Goal: Task Accomplishment & Management: Manage account settings

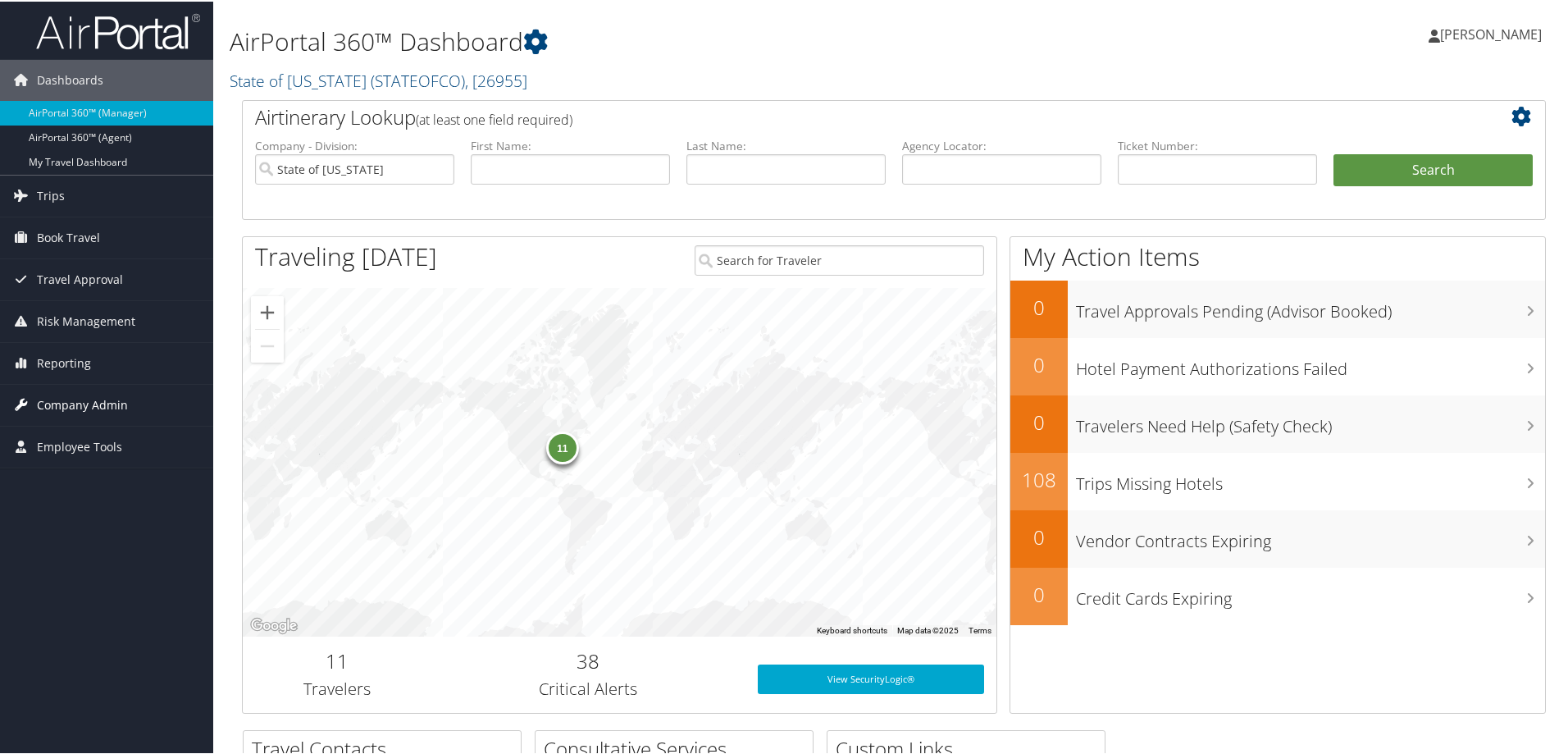
click at [66, 397] on span "Company Admin" at bounding box center [82, 403] width 91 height 41
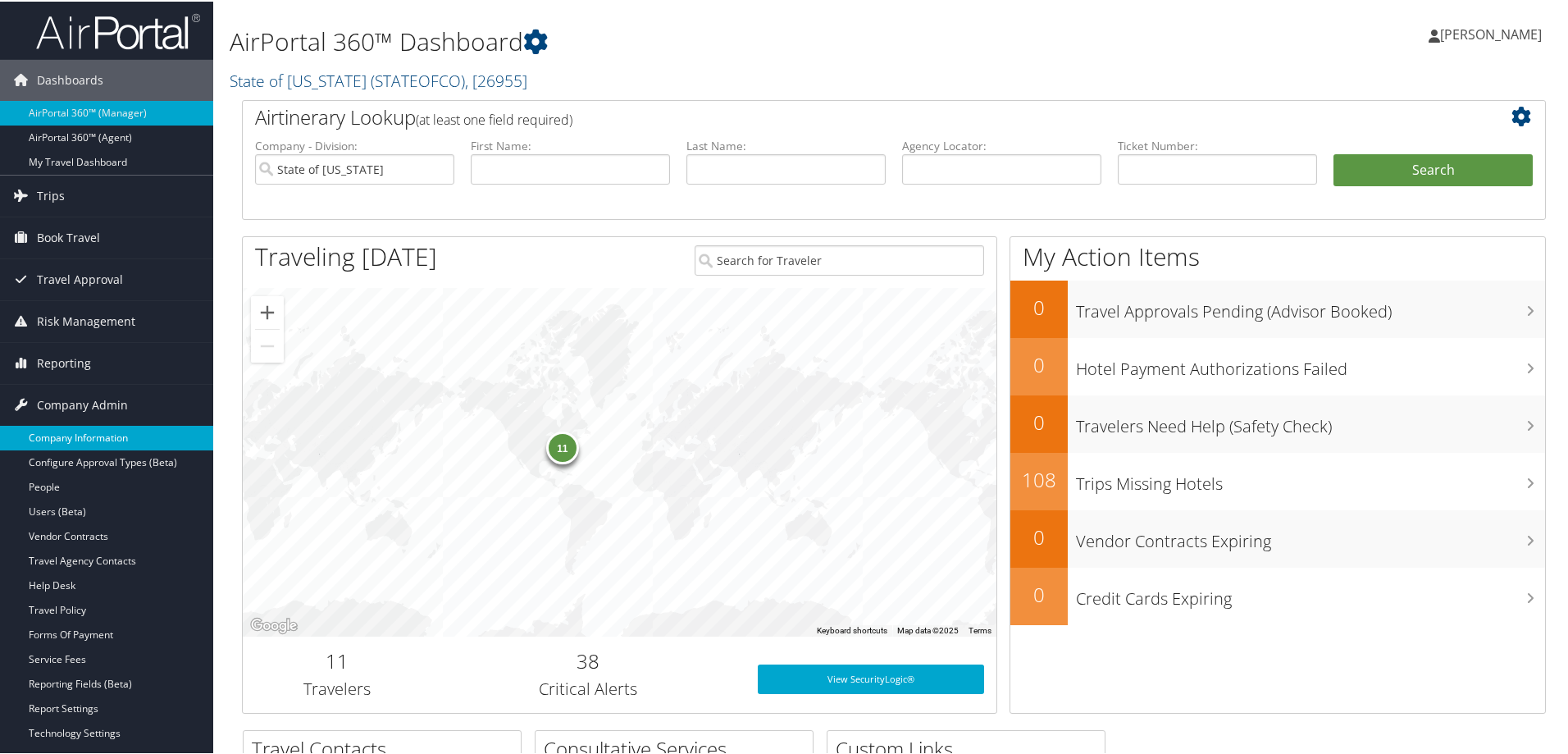
click at [107, 434] on link "Company Information" at bounding box center [107, 436] width 213 height 25
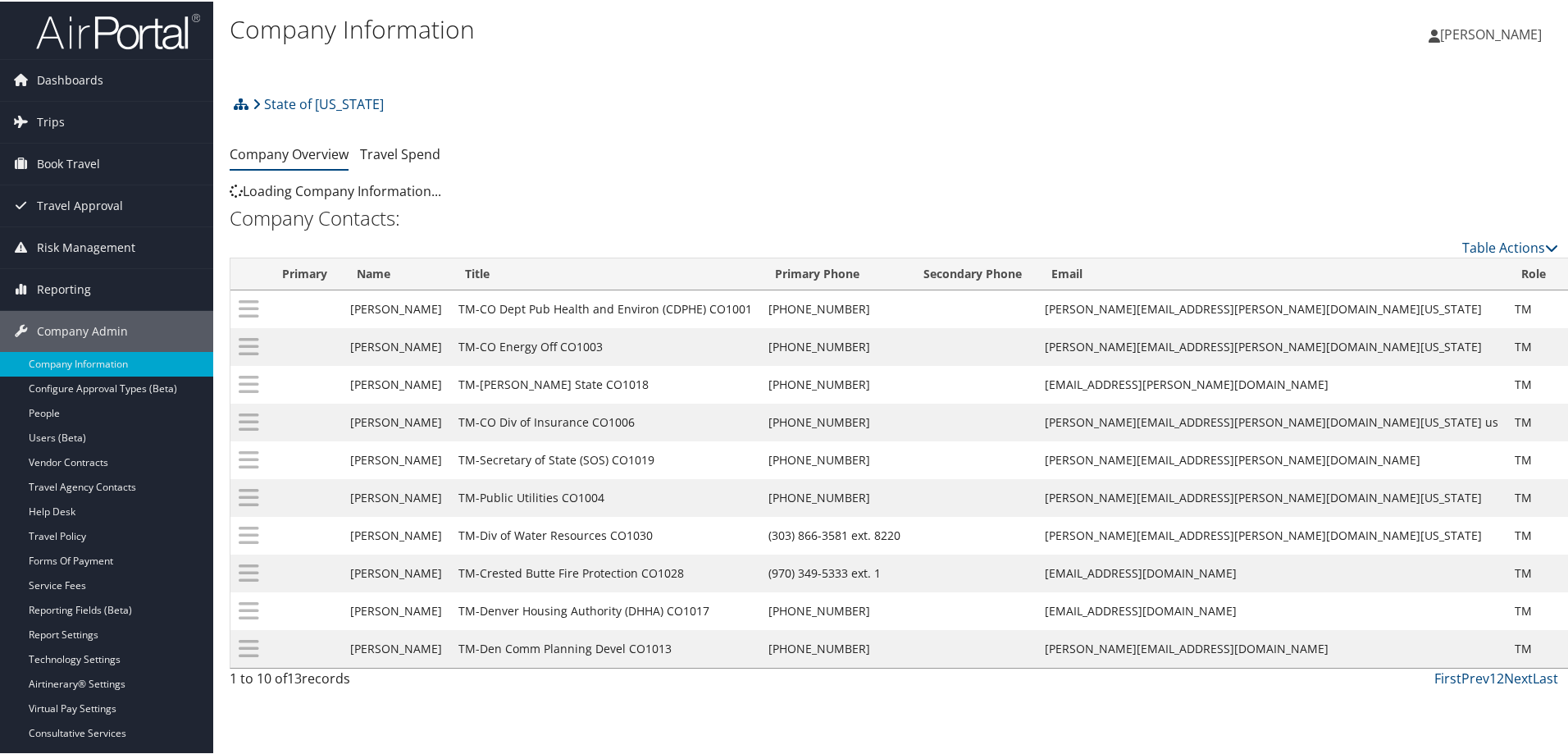
click at [380, 102] on div "State of Colorado Account Structure State of Colorado (STATEOFCO) ACTIVE Create…" at bounding box center [894, 108] width 1328 height 44
click at [532, 70] on h2 "State of [US_STATE] ( STATEOFCO ) , [ 26955 ]" at bounding box center [672, 66] width 886 height 28
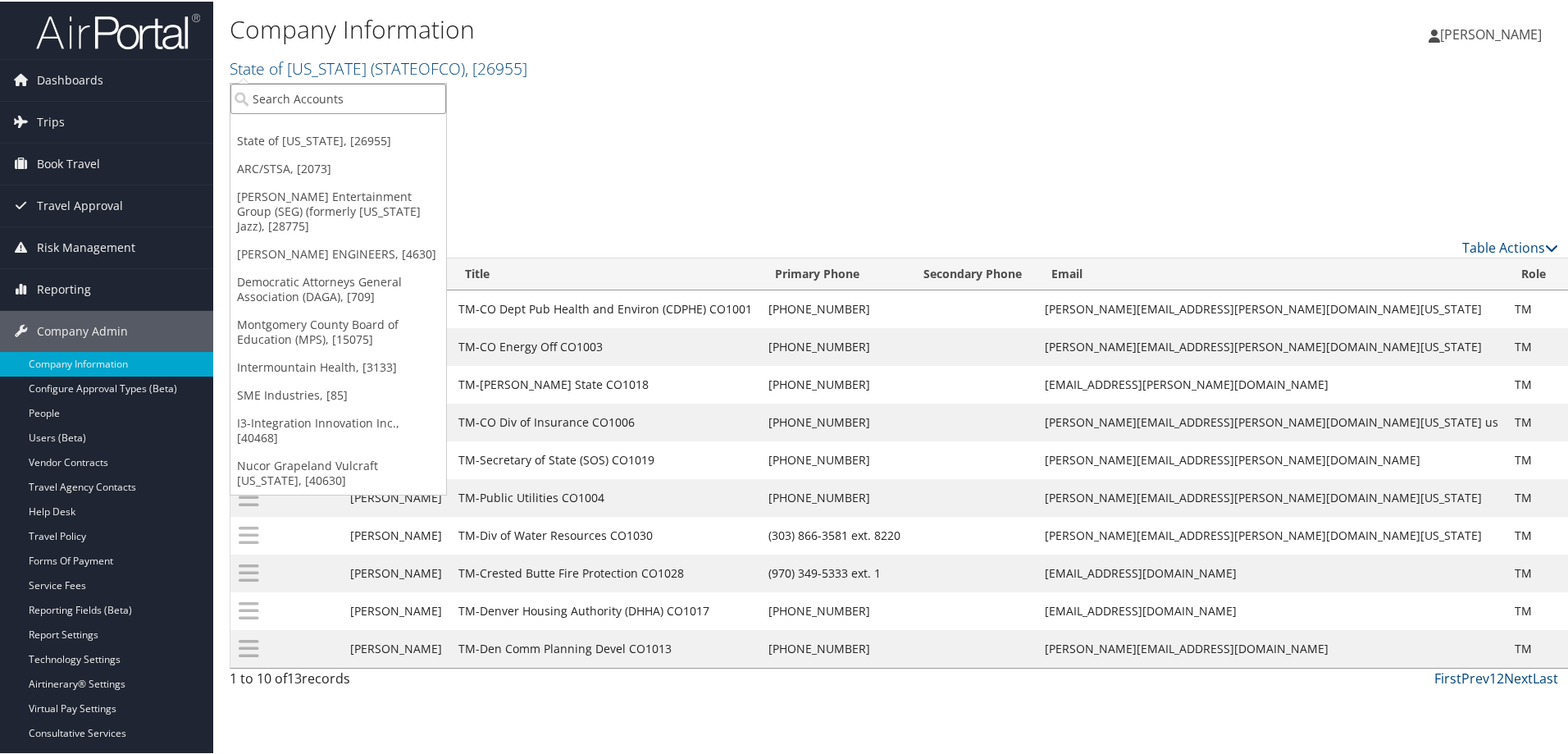
click at [382, 105] on input "search" at bounding box center [338, 97] width 216 height 31
click at [312, 267] on link "Democratic Attorneys General Association (DAGA), [709]" at bounding box center [338, 288] width 216 height 43
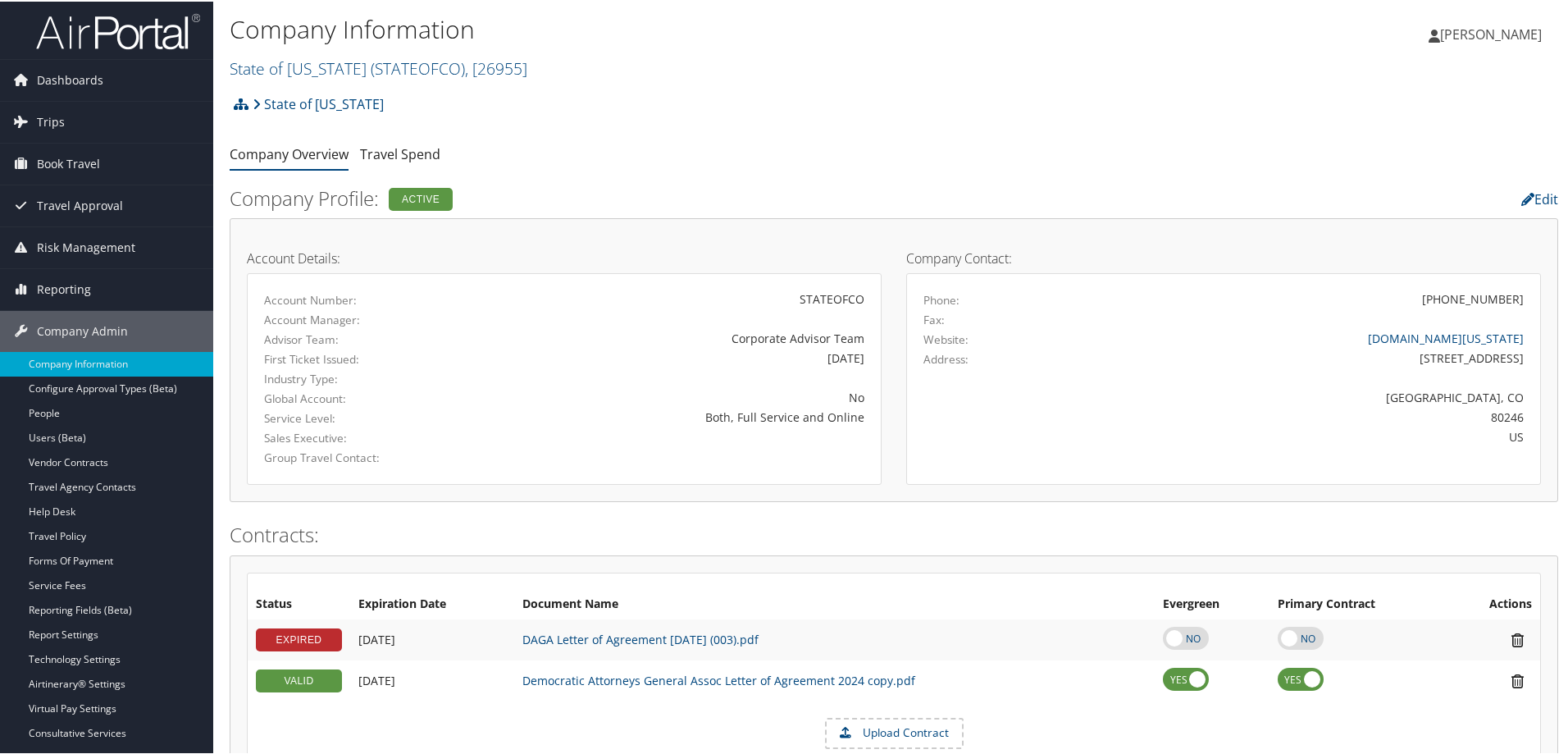
click at [524, 67] on h2 "State of [US_STATE] ( STATEOFCO ) , [ 26955 ]" at bounding box center [672, 66] width 886 height 28
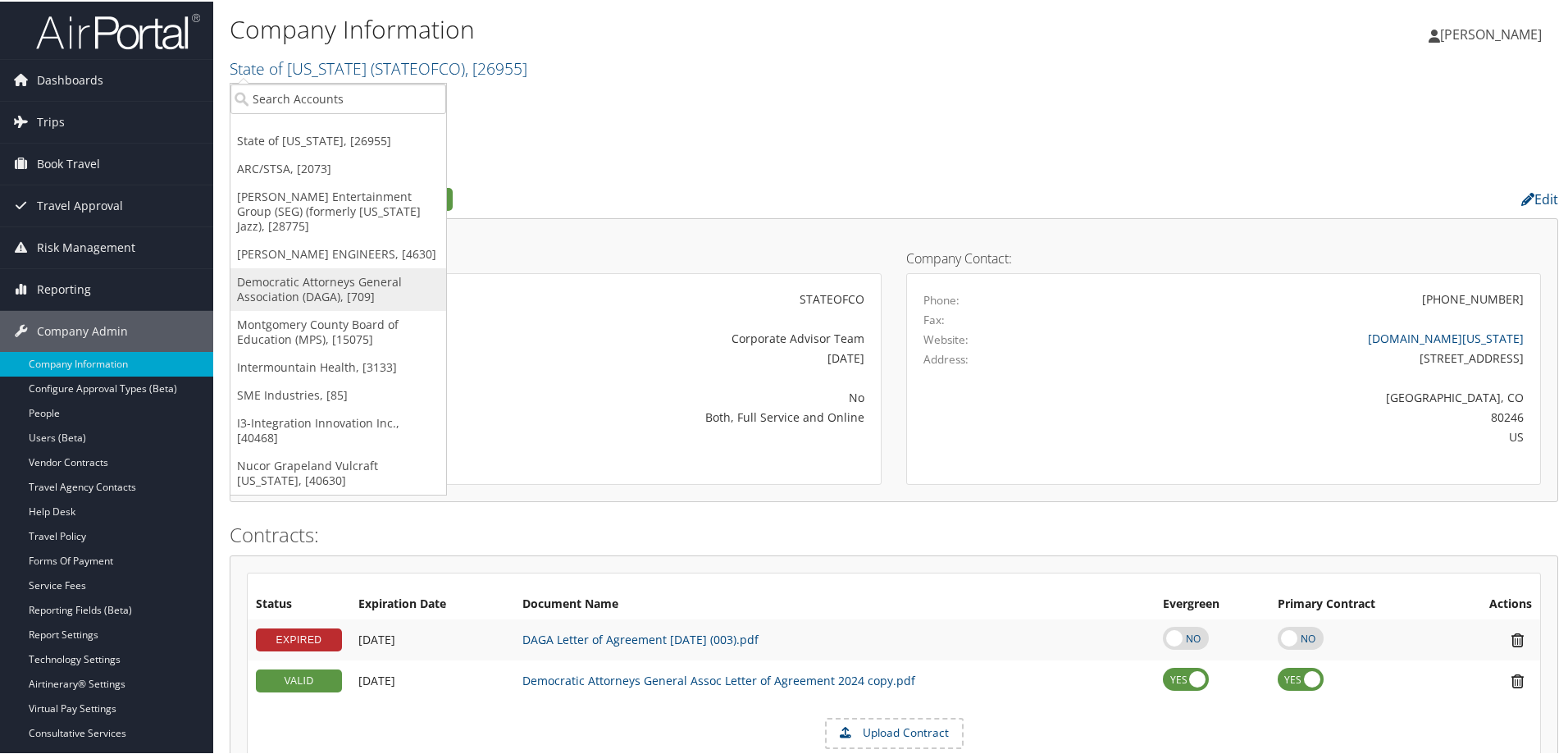
click at [274, 274] on link "Democratic Attorneys General Association (DAGA), [709]" at bounding box center [338, 288] width 216 height 43
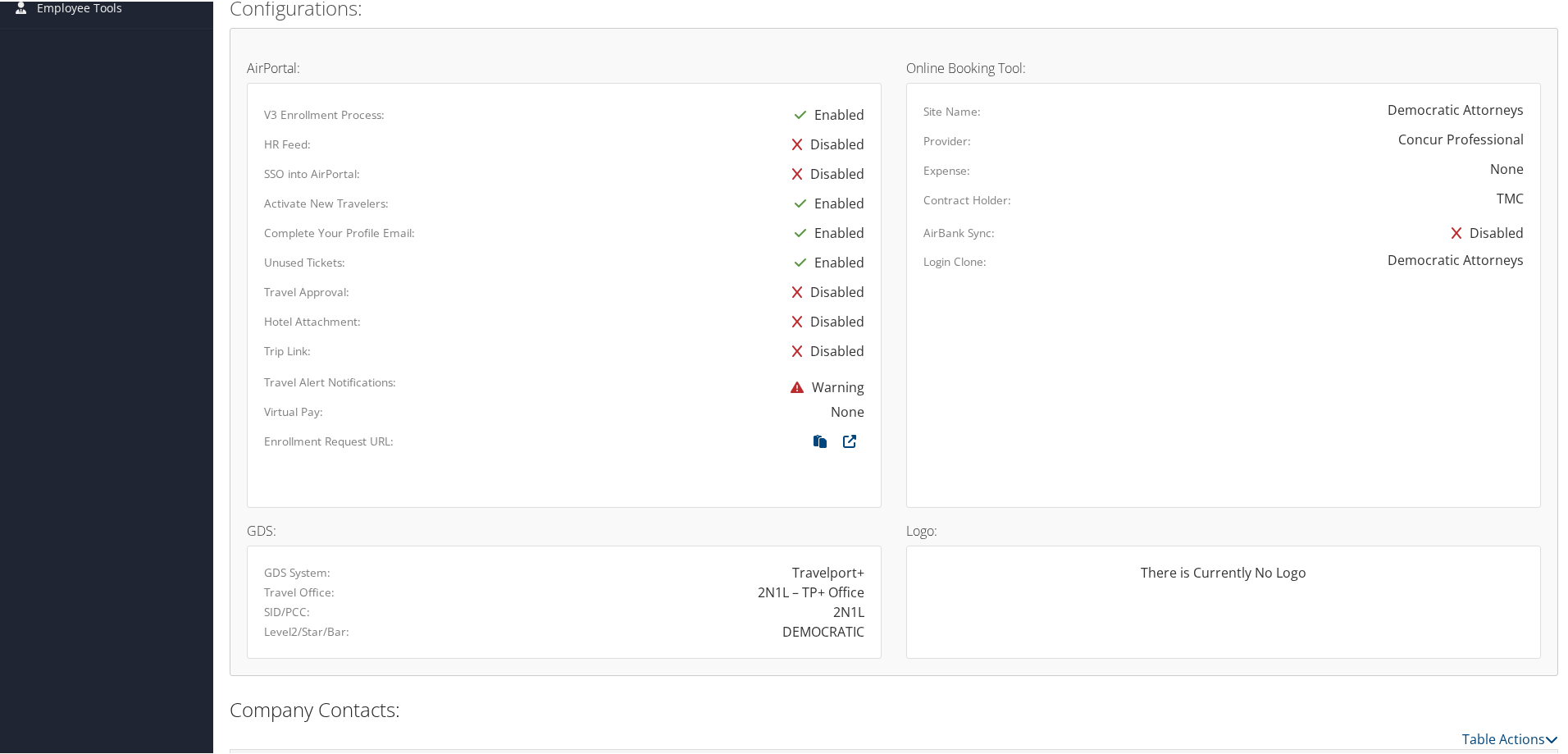
scroll to position [902, 0]
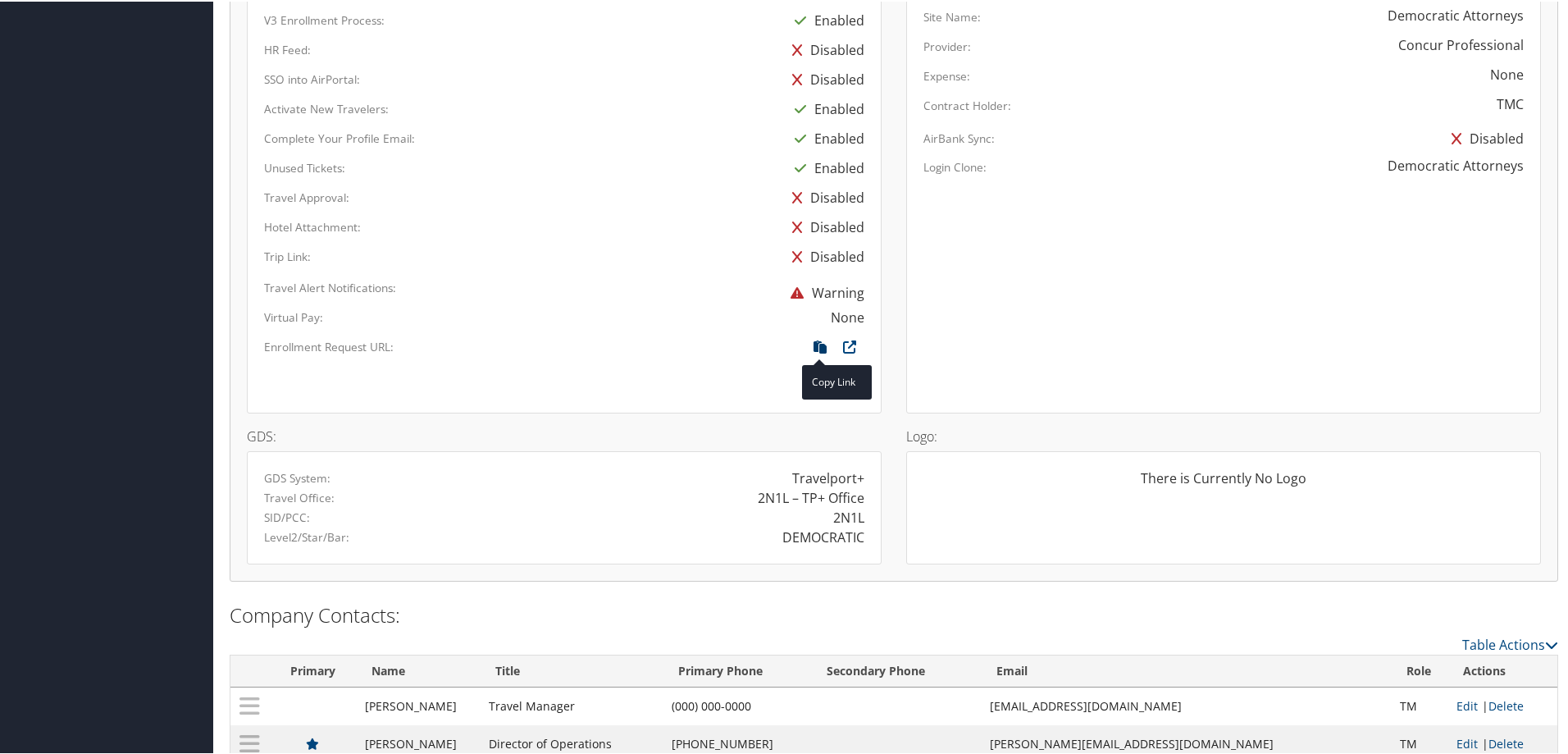
click at [815, 344] on icon at bounding box center [820, 349] width 30 height 21
